Goal: Task Accomplishment & Management: Manage account settings

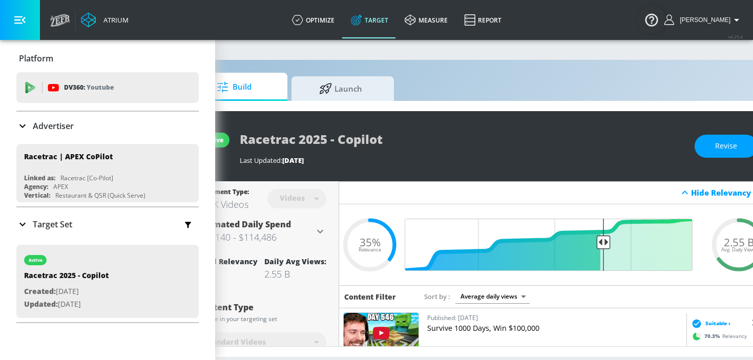
scroll to position [0, 95]
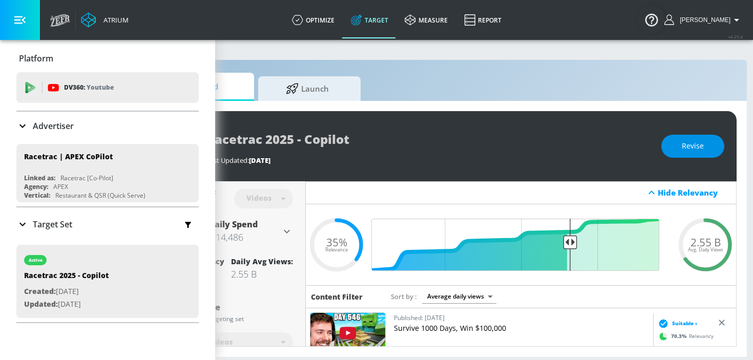
click at [687, 151] on span "Revise" at bounding box center [693, 146] width 22 height 13
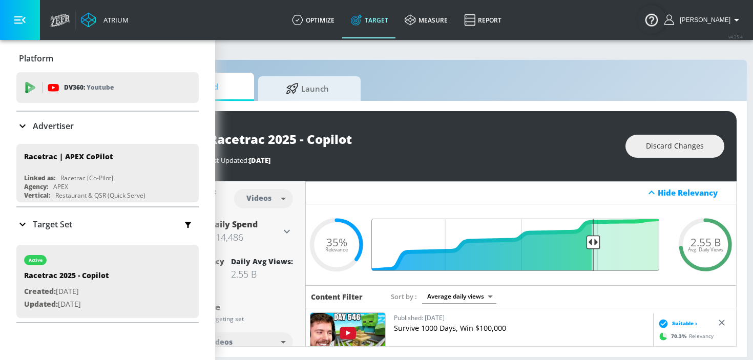
drag, startPoint x: 571, startPoint y: 241, endPoint x: 594, endPoint y: 243, distance: 23.7
type input "0.27"
click at [594, 243] on input "Final Threshold" at bounding box center [521, 245] width 287 height 52
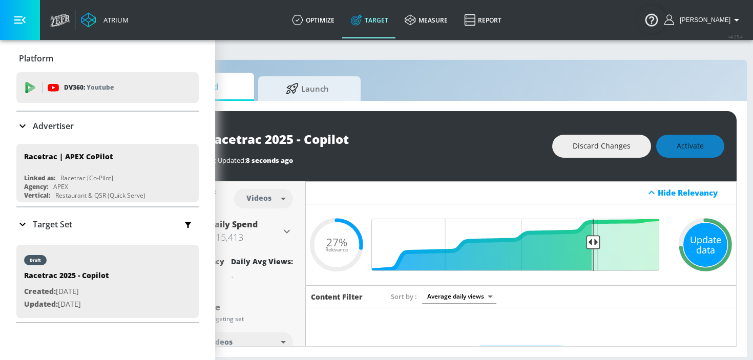
click at [697, 237] on div "Update data" at bounding box center [706, 245] width 44 height 44
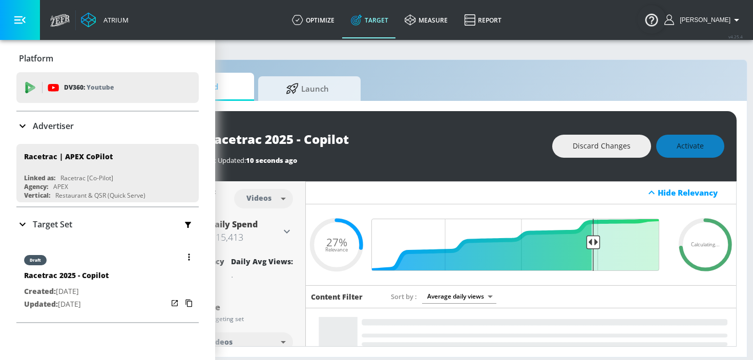
scroll to position [9, 0]
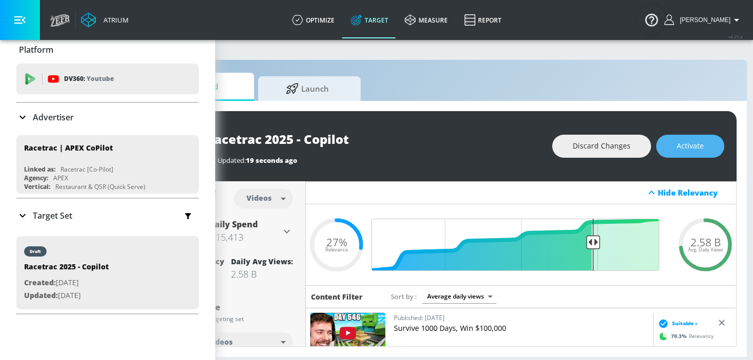
click at [678, 151] on span "Activate" at bounding box center [690, 146] width 27 height 13
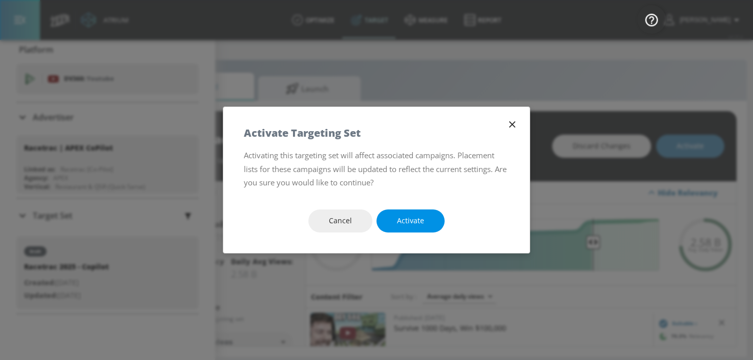
click at [407, 224] on span "Activate" at bounding box center [410, 221] width 27 height 13
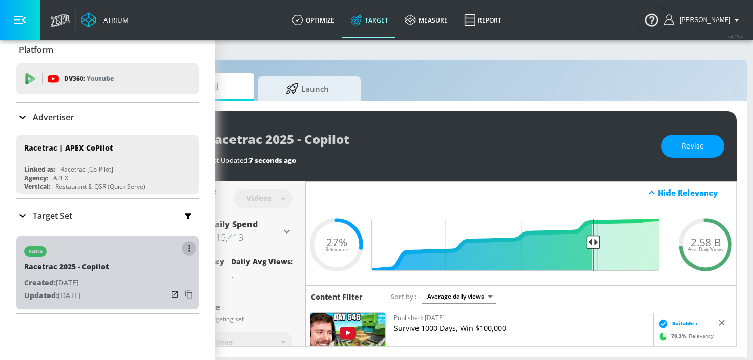
click at [188, 251] on icon "button" at bounding box center [189, 248] width 2 height 7
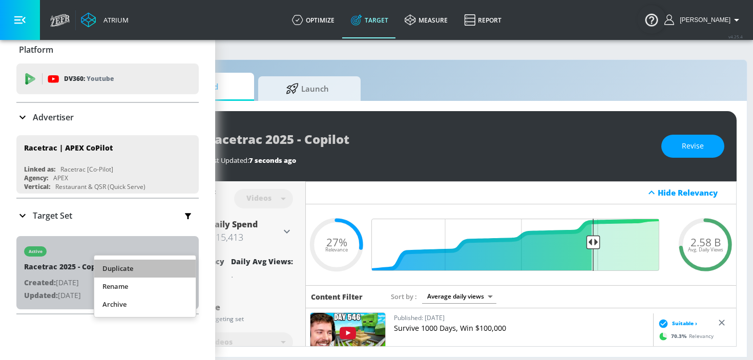
click at [163, 267] on li "Duplicate" at bounding box center [144, 269] width 101 height 18
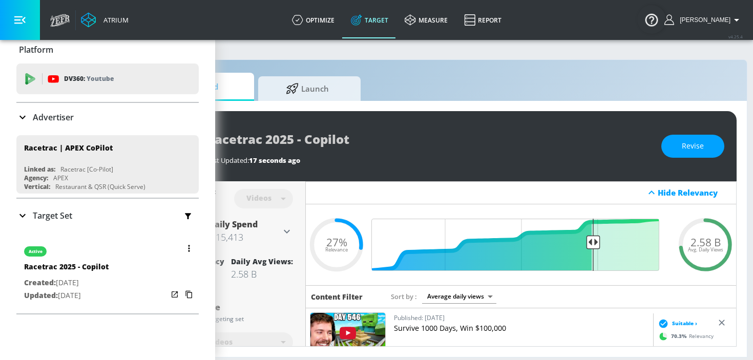
scroll to position [28, 0]
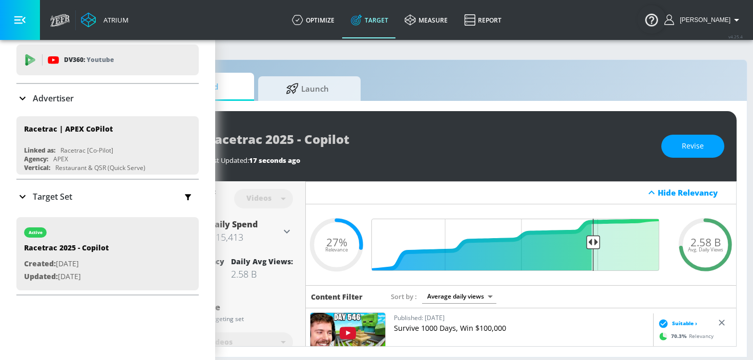
click at [23, 200] on icon at bounding box center [22, 197] width 12 height 12
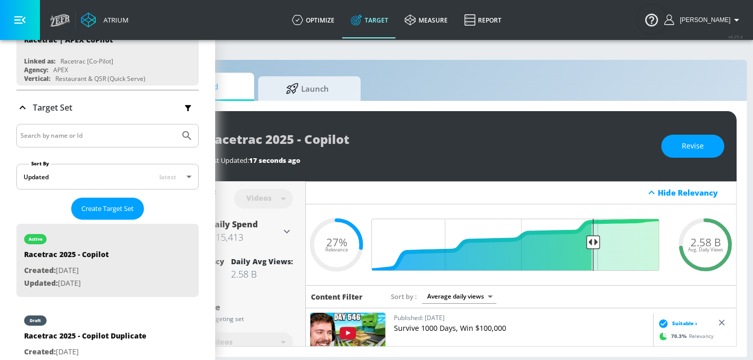
scroll to position [167, 0]
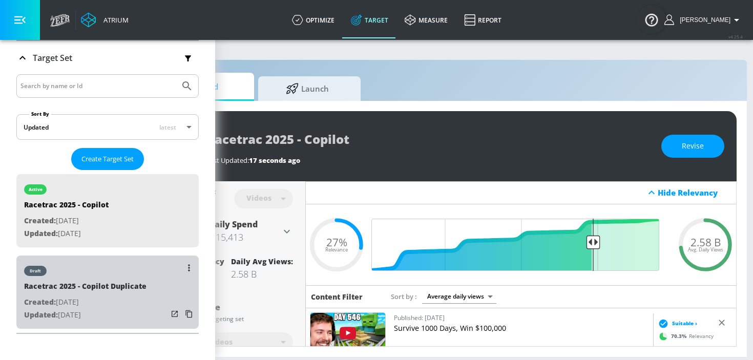
click at [123, 282] on div "Racetrac 2025 - Copilot Duplicate" at bounding box center [85, 288] width 122 height 15
type input "Racetrac 2025 - Copilot Duplicate"
type input "0.05"
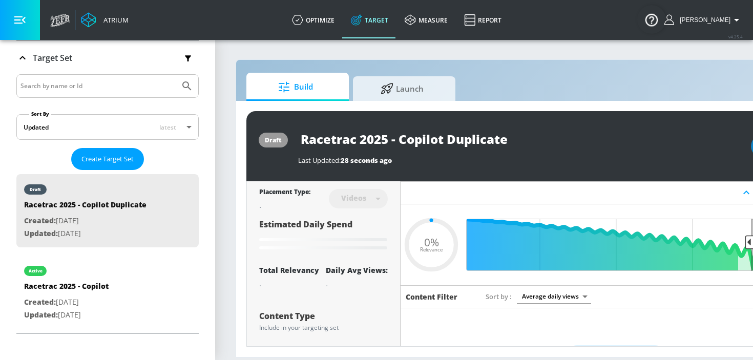
drag, startPoint x: 514, startPoint y: 140, endPoint x: 449, endPoint y: 141, distance: 65.6
click at [449, 141] on input "Racetrac 2025 - Copilot Duplicate" at bounding box center [426, 139] width 256 height 23
type input "Racetrac 2025 - Copilot -"
type input "0.05"
type input "Racetrac 2025 - Copilot -"
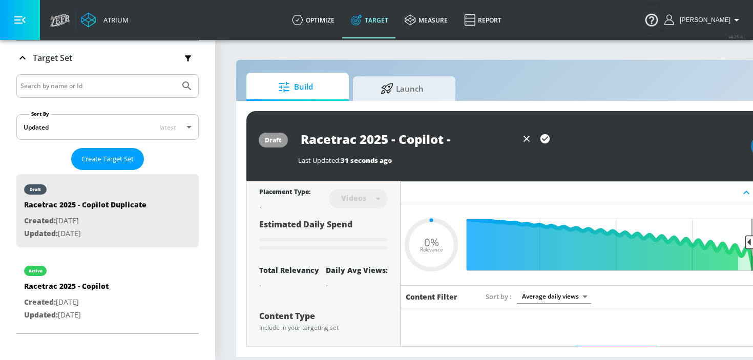
type input "0.05"
type input "Racetrac 2025 - Copilot - C"
type input "0.05"
type input "Racetrac 2025 - Copilot - CT"
type input "0.05"
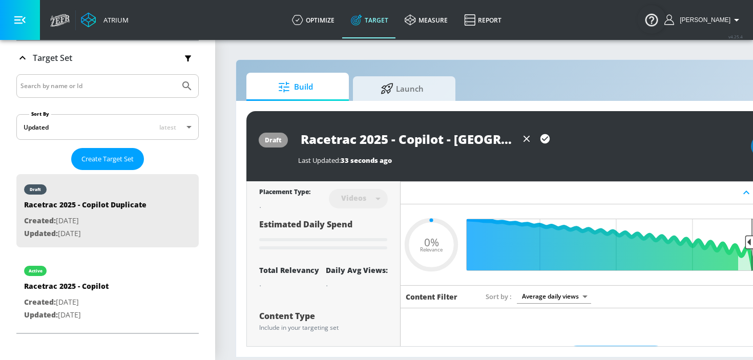
type input "Racetrac 2025 - Copilot - CT"
click at [545, 138] on icon "button" at bounding box center [545, 138] width 11 height 11
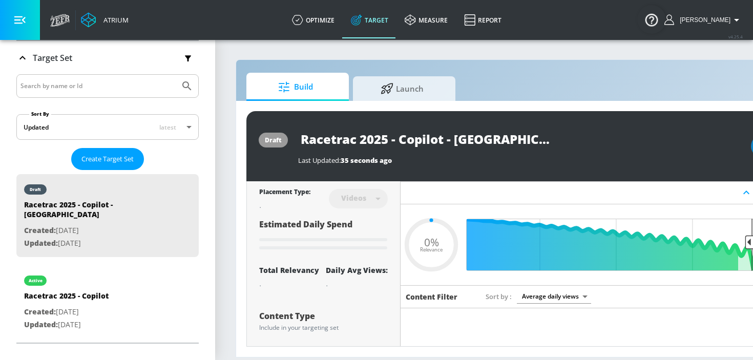
type input "0.05"
type input "Racetrac 2025 - Copilot Duplicate"
type input "0.27"
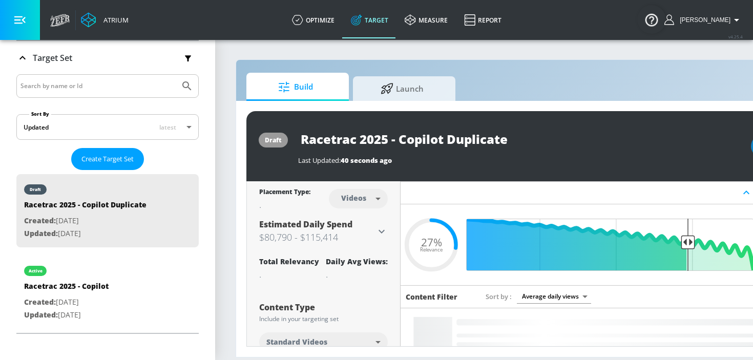
click at [370, 200] on body "Atrium optimize Target measure Report optimize Target measure Report v 4.25.4 K…" at bounding box center [376, 180] width 753 height 360
click at [358, 221] on div "Channels" at bounding box center [358, 221] width 37 height 11
type input "channels"
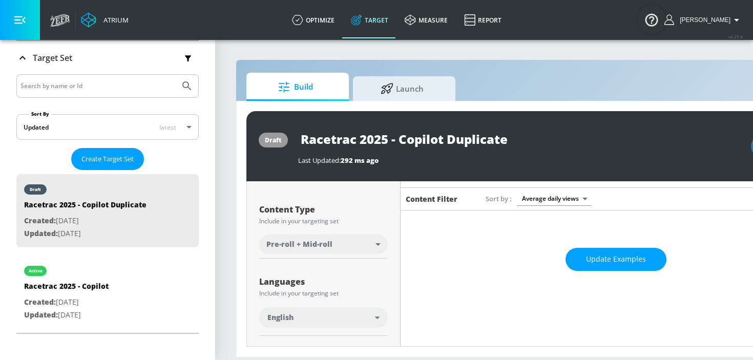
scroll to position [111, 0]
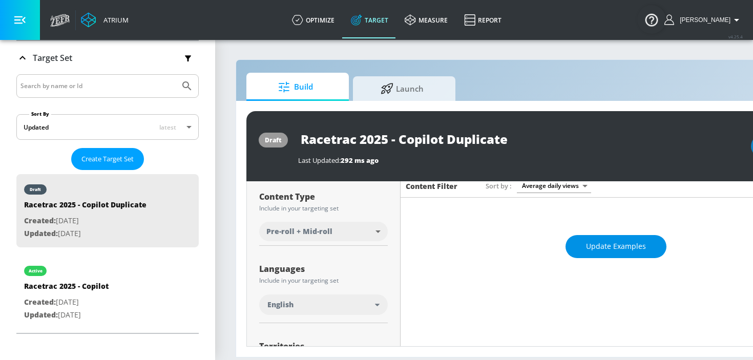
click at [605, 249] on span "Update Examples" at bounding box center [616, 246] width 60 height 13
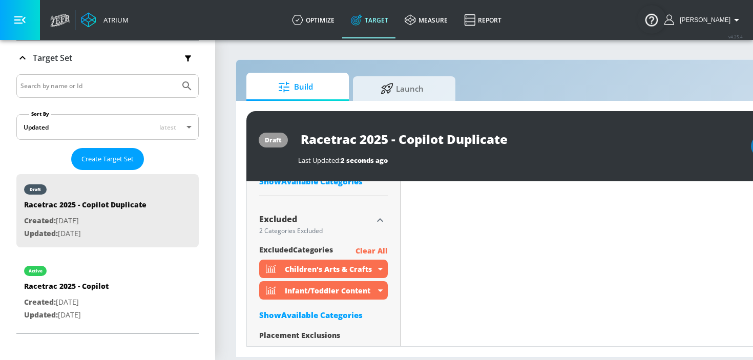
scroll to position [674, 0]
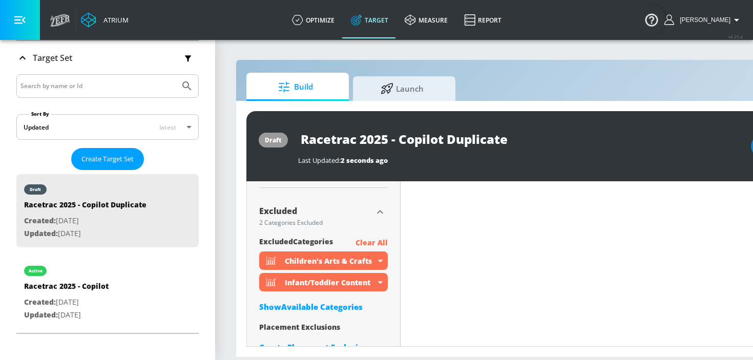
click at [514, 140] on input "Racetrac 2025 - Copilot Duplicate" at bounding box center [426, 139] width 256 height 23
drag, startPoint x: 514, startPoint y: 140, endPoint x: 465, endPoint y: 139, distance: 49.2
click at [465, 139] on input "Racetrac 2025 - Copilot Duplicate" at bounding box center [426, 139] width 256 height 23
type input "Racetrac 2025 - Copilot -CT"
click at [543, 137] on icon "button" at bounding box center [545, 138] width 9 height 9
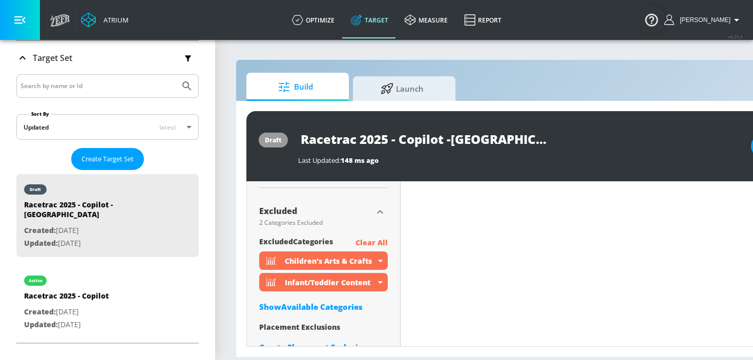
drag, startPoint x: 470, startPoint y: 141, endPoint x: 297, endPoint y: 136, distance: 172.7
click at [297, 136] on div "draft Racetrac 2025 - Copilot -CT Last Updated: 148 ms ago Activate" at bounding box center [538, 146] width 585 height 70
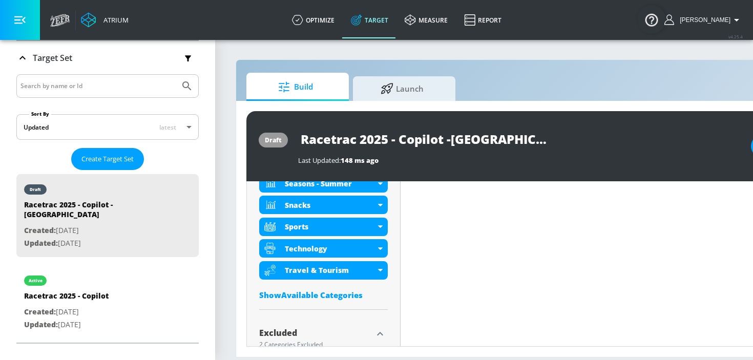
scroll to position [594, 0]
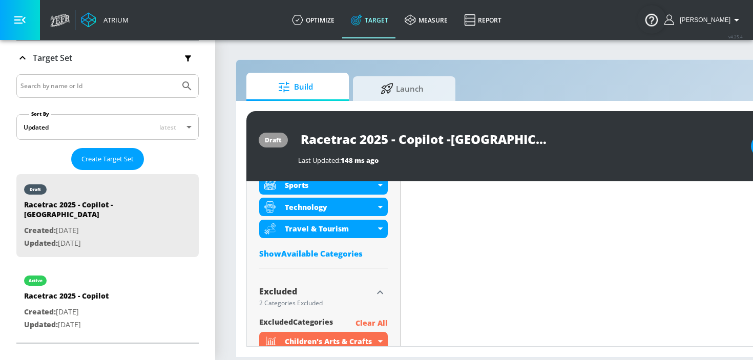
click at [372, 322] on p "Clear All" at bounding box center [372, 323] width 32 height 13
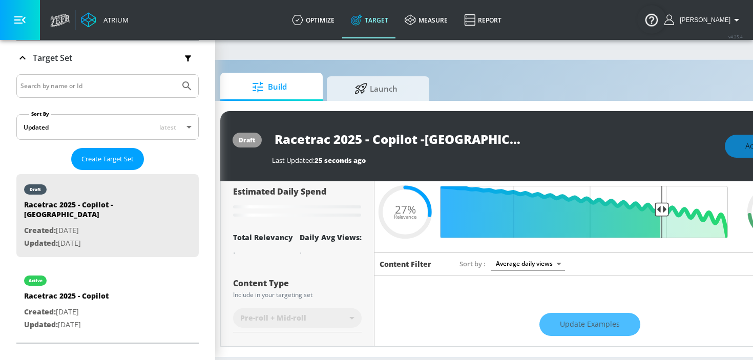
scroll to position [0, 33]
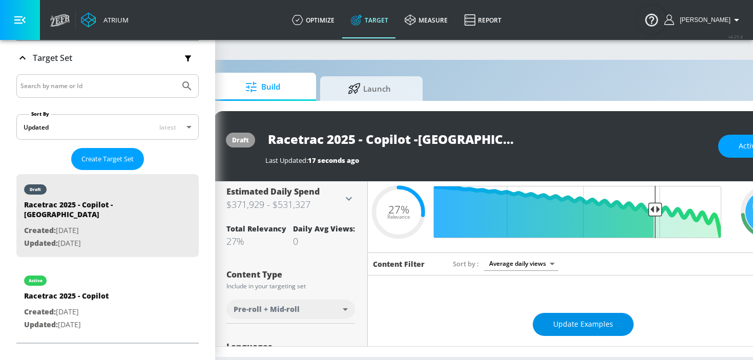
click at [560, 319] on span "Update Examples" at bounding box center [583, 324] width 60 height 13
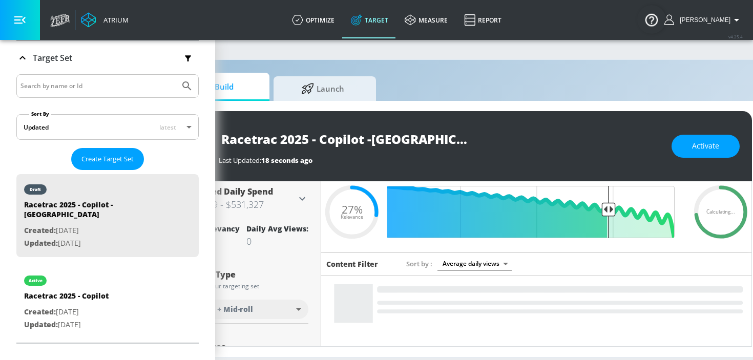
scroll to position [0, 81]
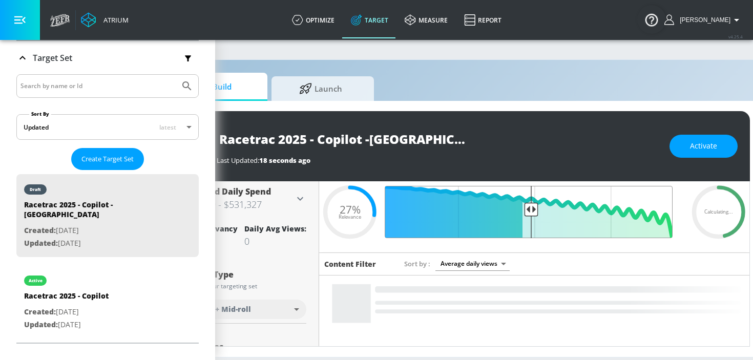
drag, startPoint x: 606, startPoint y: 211, endPoint x: 530, endPoint y: 204, distance: 76.6
type input "0.53"
click at [530, 204] on input "Final Threshold" at bounding box center [534, 212] width 287 height 52
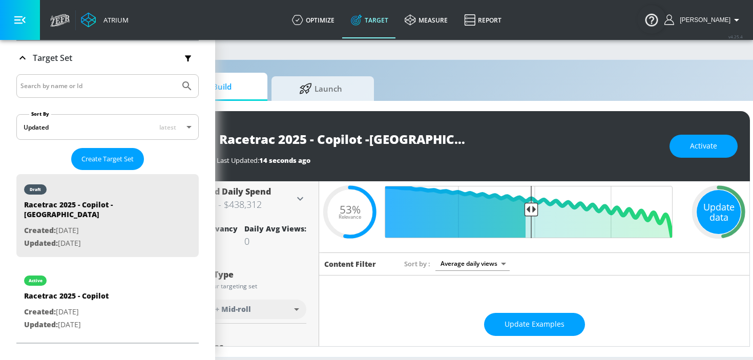
click at [720, 217] on div "Update data" at bounding box center [719, 212] width 44 height 44
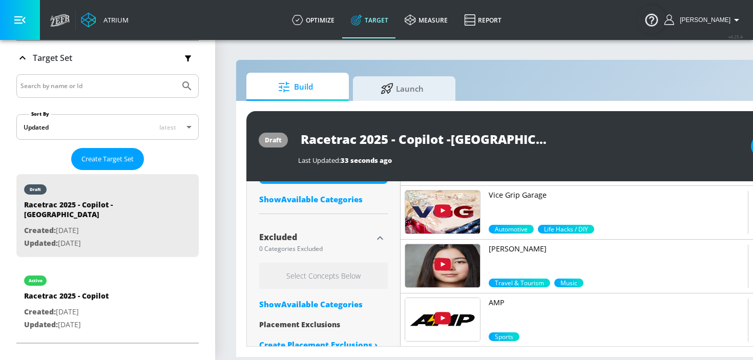
scroll to position [683, 0]
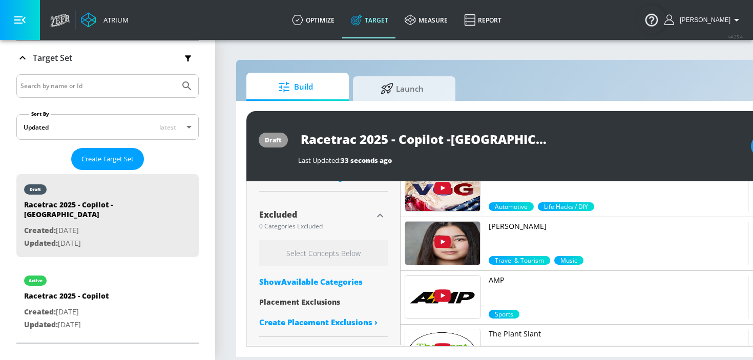
click at [306, 284] on div "Show Available Categories" at bounding box center [323, 282] width 129 height 10
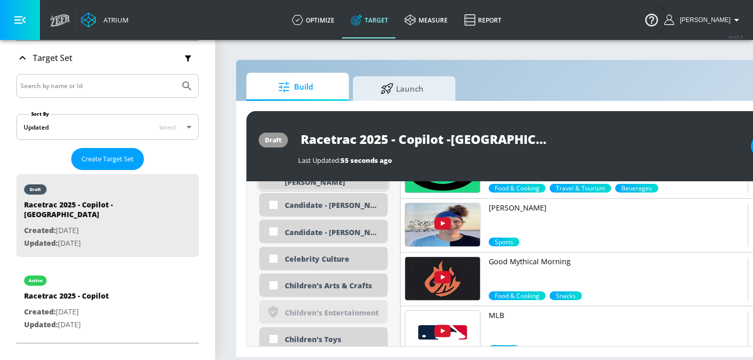
click at [306, 281] on div "Children's Arts & Crafts" at bounding box center [332, 286] width 95 height 10
checkbox input "true"
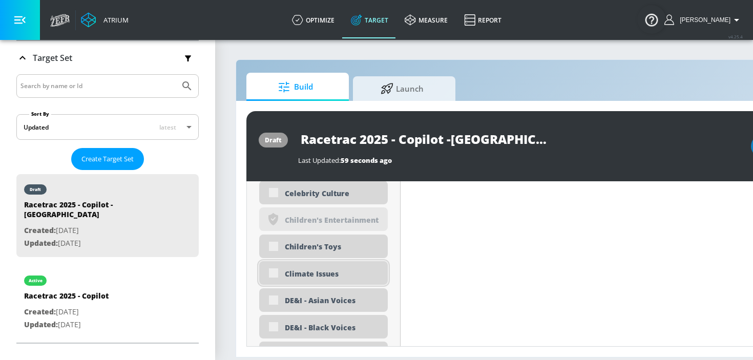
scroll to position [1088, 0]
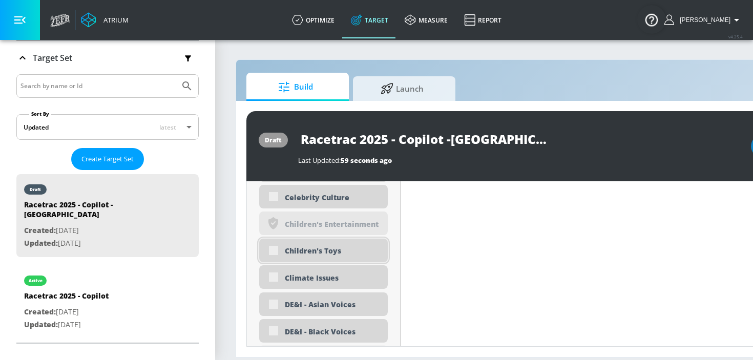
click at [287, 250] on div "Children's Toys" at bounding box center [332, 251] width 95 height 10
click at [287, 251] on div "Children's Toys" at bounding box center [332, 251] width 95 height 10
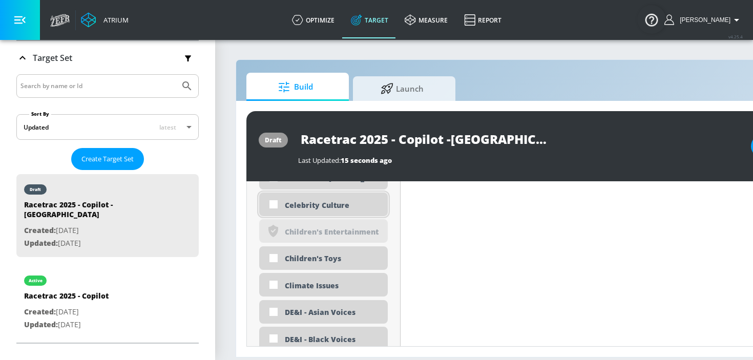
scroll to position [1079, 0]
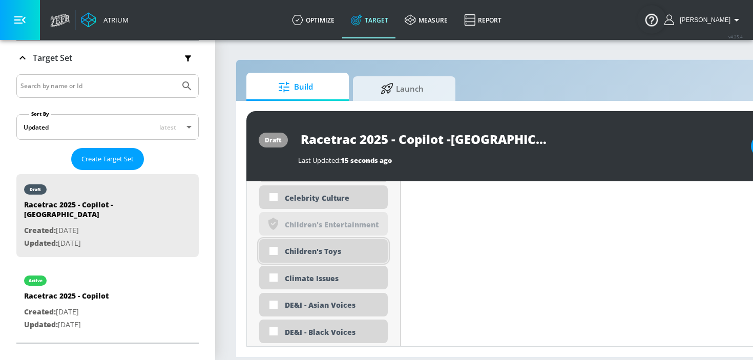
click at [291, 257] on div "Children's Toys" at bounding box center [323, 251] width 129 height 24
checkbox input "true"
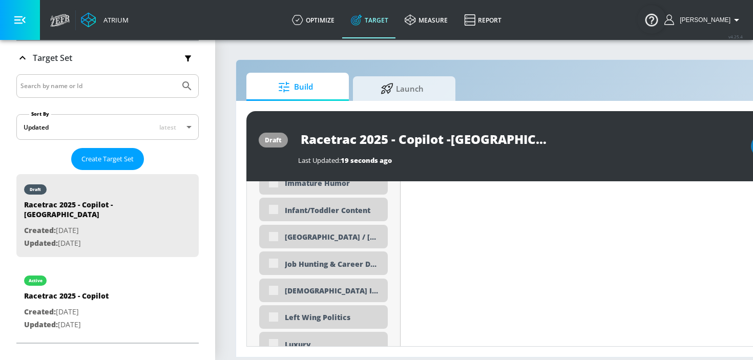
scroll to position [1986, 0]
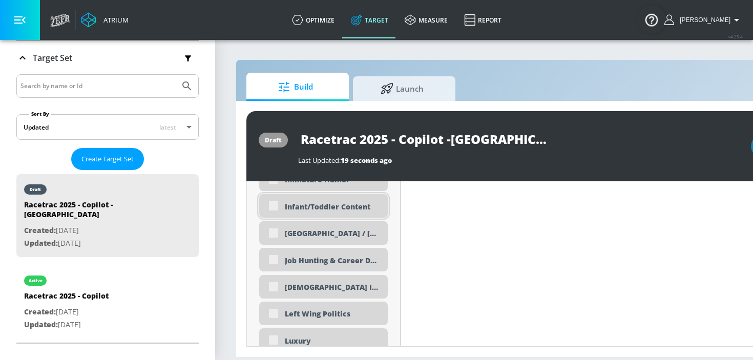
click at [286, 212] on div "Infant/Toddler Content" at bounding box center [332, 207] width 95 height 10
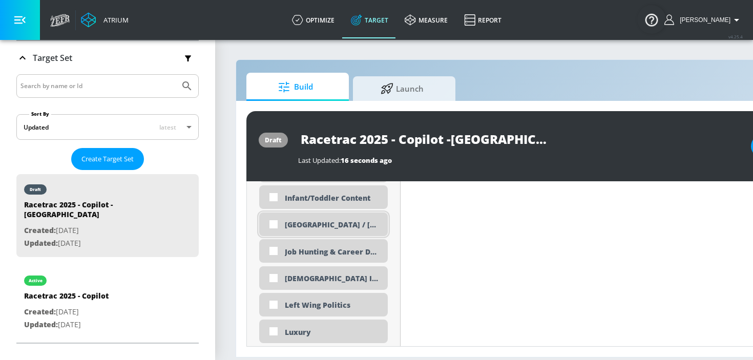
scroll to position [1977, 0]
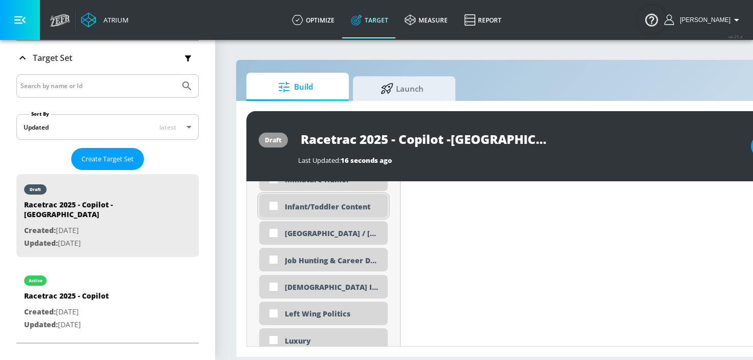
click at [283, 206] on div "Infant/Toddler Content" at bounding box center [323, 206] width 129 height 24
checkbox input "true"
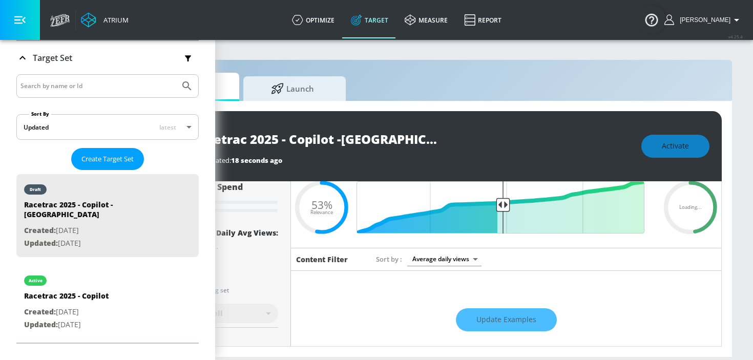
scroll to position [37, 0]
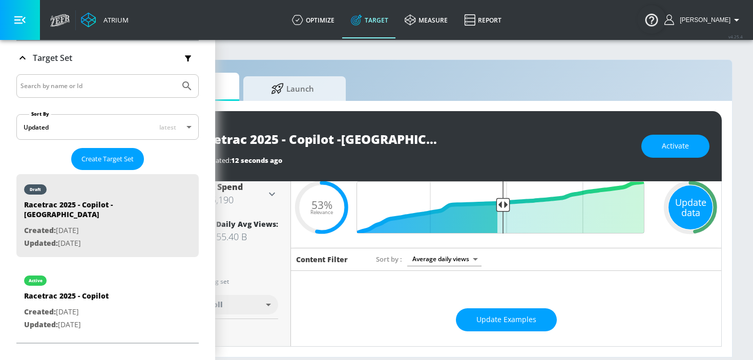
click at [682, 224] on div "Update data" at bounding box center [691, 207] width 44 height 44
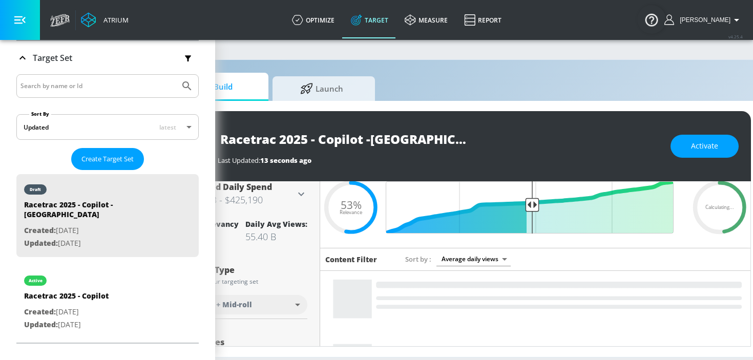
scroll to position [0, 77]
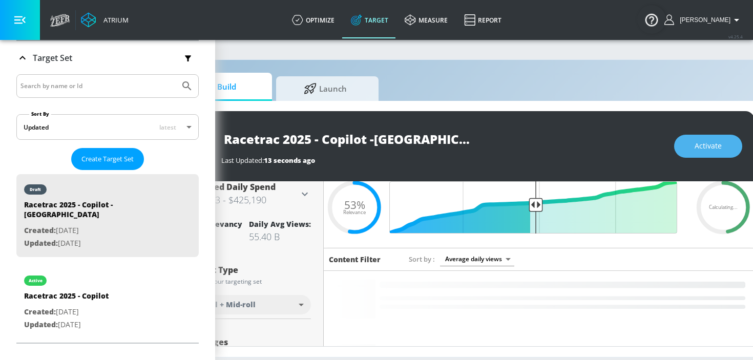
click at [693, 152] on button "Activate" at bounding box center [708, 146] width 68 height 23
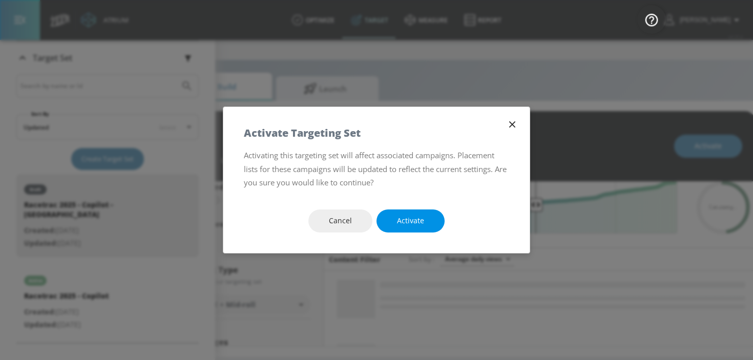
click at [417, 217] on span "Activate" at bounding box center [410, 221] width 27 height 13
